Goal: Transaction & Acquisition: Purchase product/service

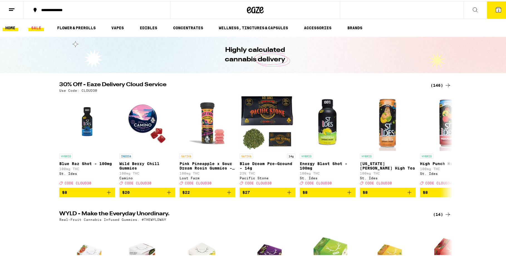
click at [37, 25] on link "SALE" at bounding box center [36, 26] width 16 height 7
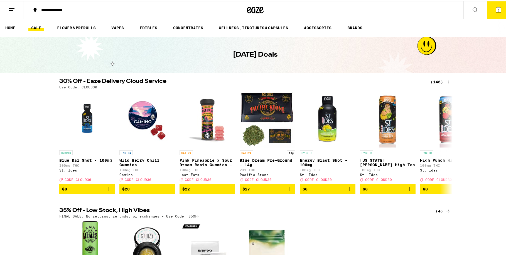
click at [431, 80] on div "(146)" at bounding box center [441, 80] width 21 height 7
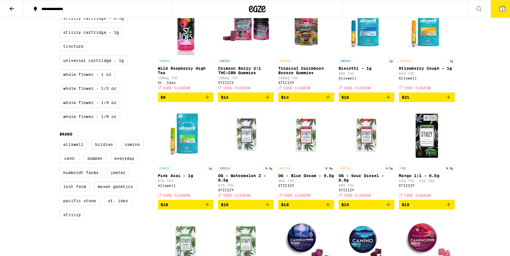
scroll to position [352, 0]
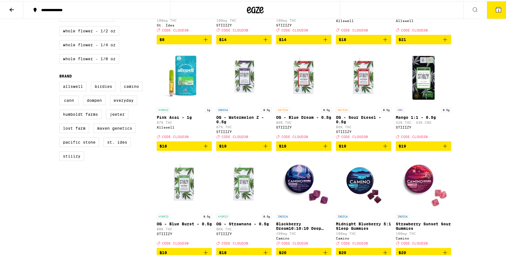
click at [499, 7] on button "2" at bounding box center [498, 8] width 23 height 17
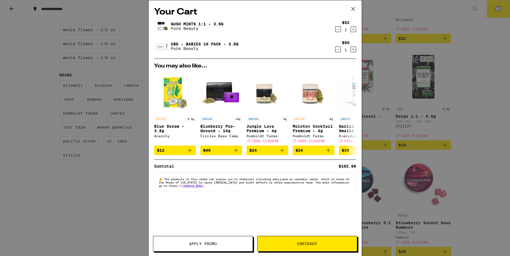
click at [332, 244] on span "Checkout" at bounding box center [307, 243] width 99 height 4
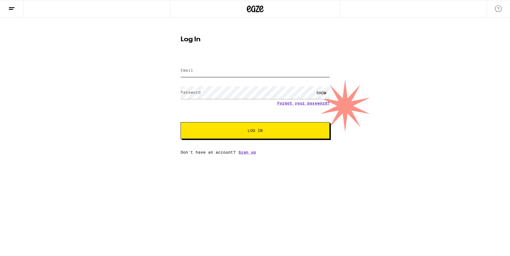
click at [275, 72] on input "Email" at bounding box center [255, 70] width 149 height 13
click at [253, 154] on div "Email Email Password Password SHOW Forgot your password? Log In Don't have an a…" at bounding box center [255, 105] width 149 height 97
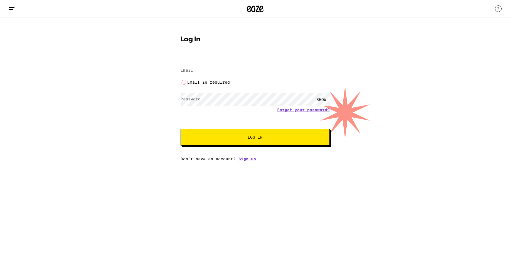
click at [250, 161] on html "Log In Email Email Email is required Password Password SHOW Forgot your passwor…" at bounding box center [255, 80] width 510 height 161
click at [250, 161] on link "Sign up" at bounding box center [248, 158] width 18 height 4
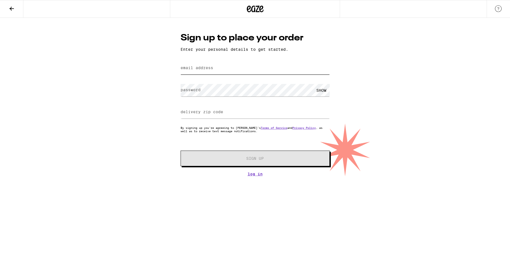
click at [236, 73] on input "email address" at bounding box center [255, 68] width 149 height 13
type input "[EMAIL_ADDRESS][DOMAIN_NAME]"
type input "90046"
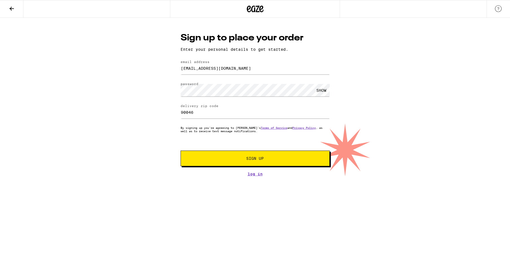
click at [273, 158] on span "Sign Up" at bounding box center [255, 158] width 111 height 4
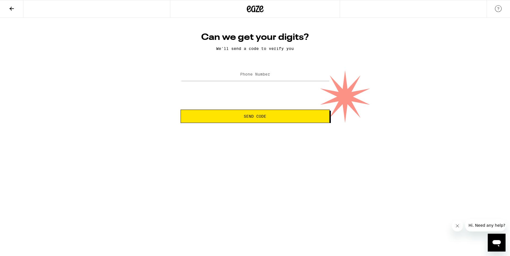
click at [274, 82] on div at bounding box center [255, 74] width 149 height 16
click at [272, 77] on input "Phone Number" at bounding box center [255, 74] width 149 height 13
type input "[PHONE_NUMBER]"
click at [320, 116] on span "Send Code" at bounding box center [255, 116] width 140 height 4
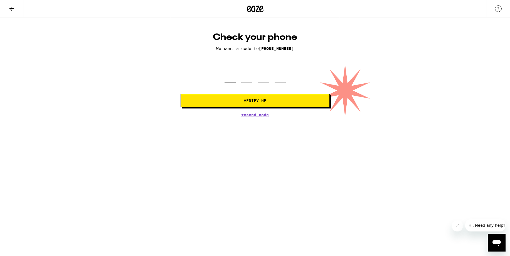
click at [231, 79] on input "tel" at bounding box center [230, 74] width 11 height 16
type input "7"
type input "2"
type input "1"
type input "2"
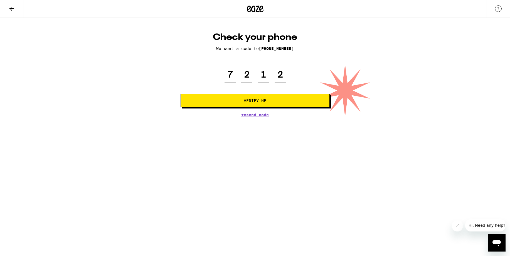
click at [249, 99] on span "Verify Me" at bounding box center [255, 101] width 23 height 4
